Goal: Task Accomplishment & Management: Manage account settings

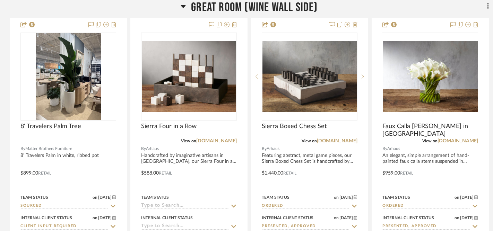
scroll to position [226, 1]
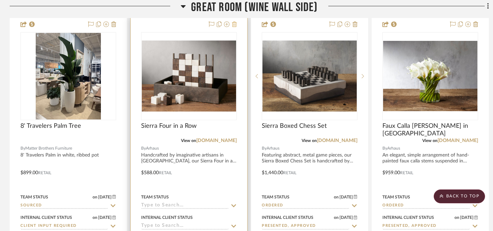
click at [235, 27] on fa-icon at bounding box center [234, 25] width 5 height 6
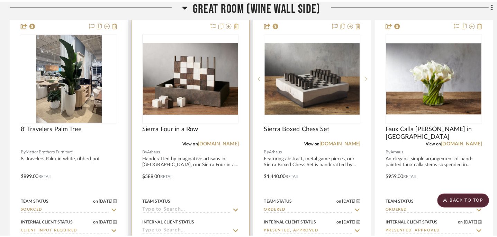
scroll to position [0, 0]
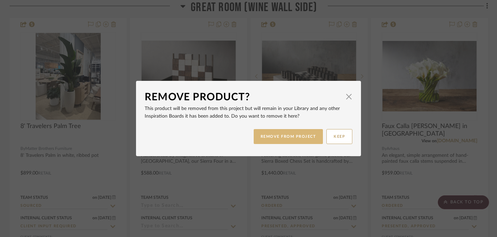
click at [283, 140] on button "REMOVE FROM PROJECT" at bounding box center [289, 136] width 70 height 15
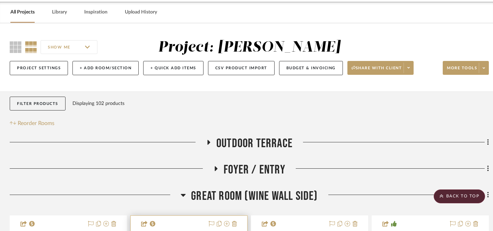
scroll to position [0, 1]
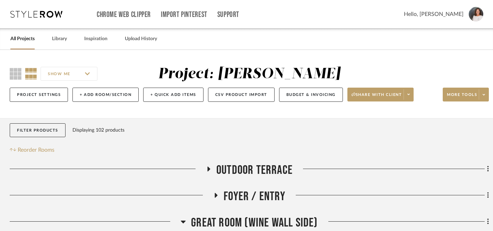
click at [24, 42] on link "All Projects" at bounding box center [22, 38] width 24 height 9
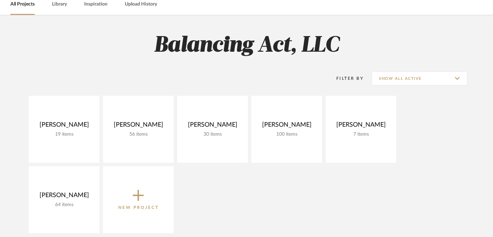
scroll to position [39, 0]
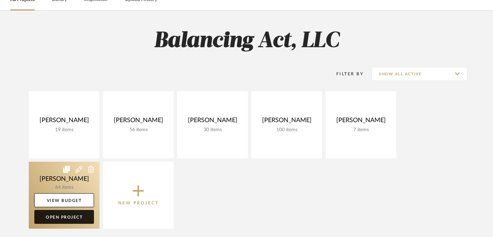
click at [61, 217] on link "Open Project" at bounding box center [64, 217] width 60 height 14
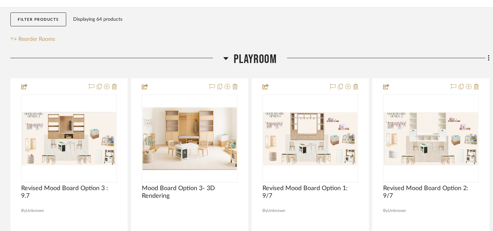
scroll to position [115, 0]
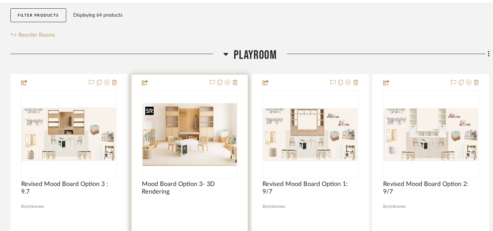
click at [191, 146] on div at bounding box center [190, 134] width 96 height 88
click at [191, 146] on img "0" at bounding box center [189, 134] width 94 height 63
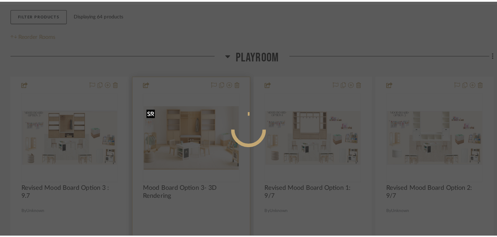
scroll to position [0, 0]
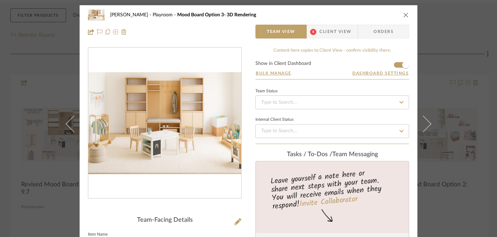
click at [404, 17] on icon "close" at bounding box center [407, 15] width 6 height 6
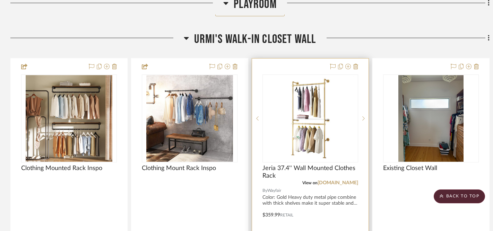
scroll to position [492, 0]
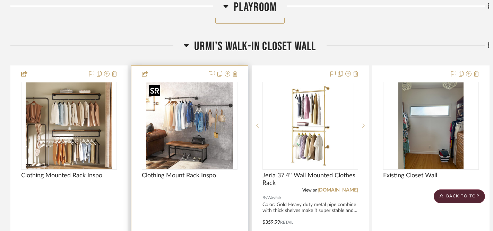
click at [198, 116] on img "0" at bounding box center [189, 125] width 87 height 87
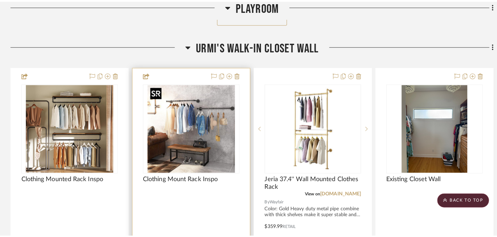
scroll to position [0, 0]
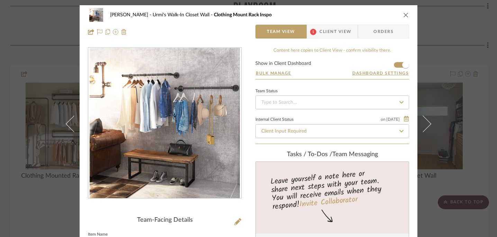
click at [406, 13] on icon "close" at bounding box center [407, 15] width 6 height 6
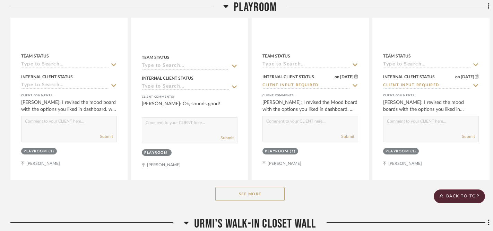
scroll to position [313, 0]
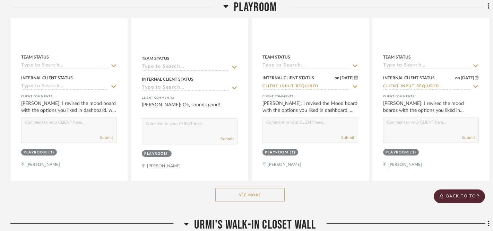
click at [254, 194] on button "See More" at bounding box center [249, 195] width 69 height 14
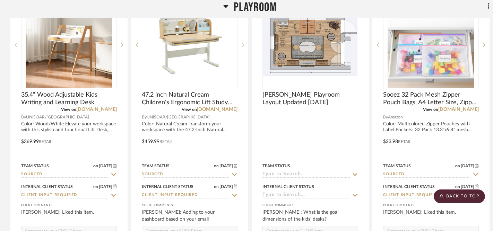
scroll to position [1115, 0]
